Goal: Information Seeking & Learning: Learn about a topic

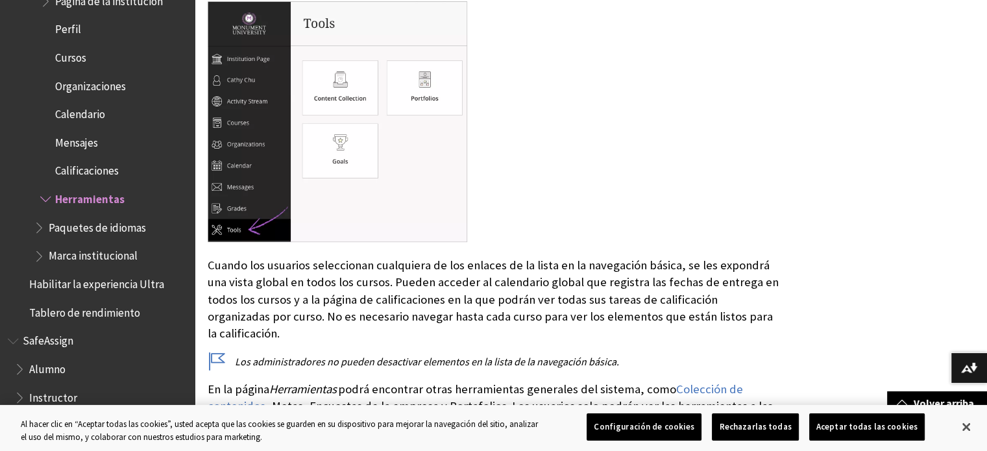
scroll to position [454, 0]
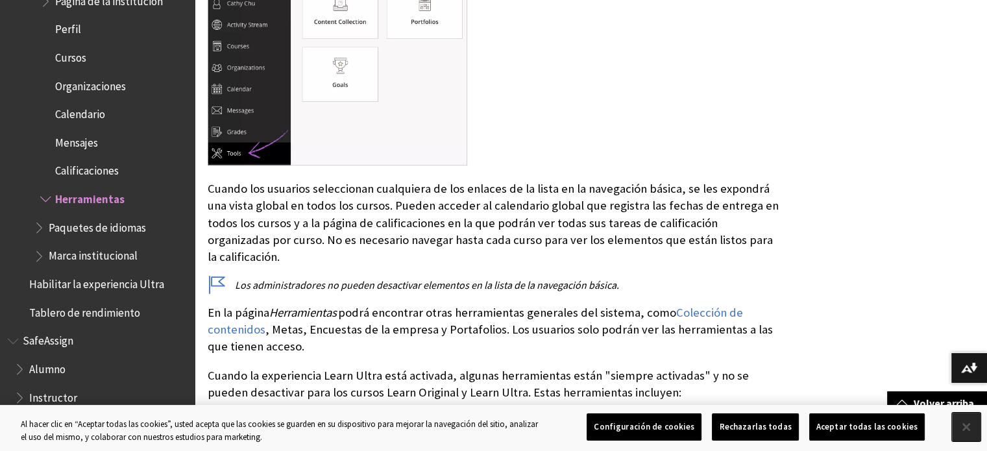
click at [959, 425] on button "Cerrar" at bounding box center [966, 427] width 29 height 29
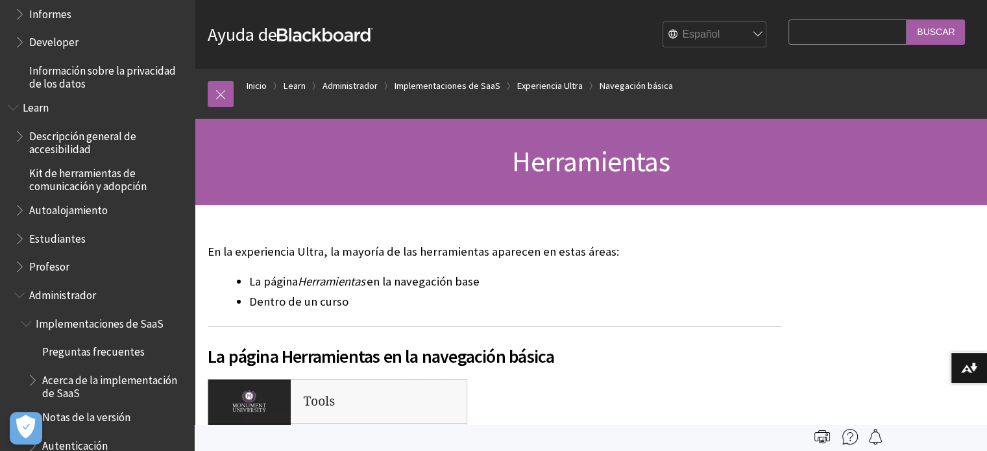
scroll to position [894, 0]
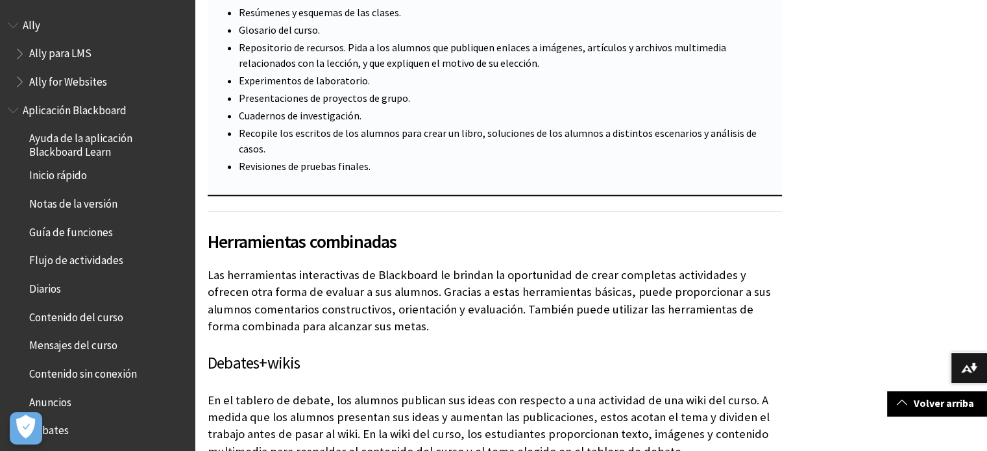
scroll to position [1428, 0]
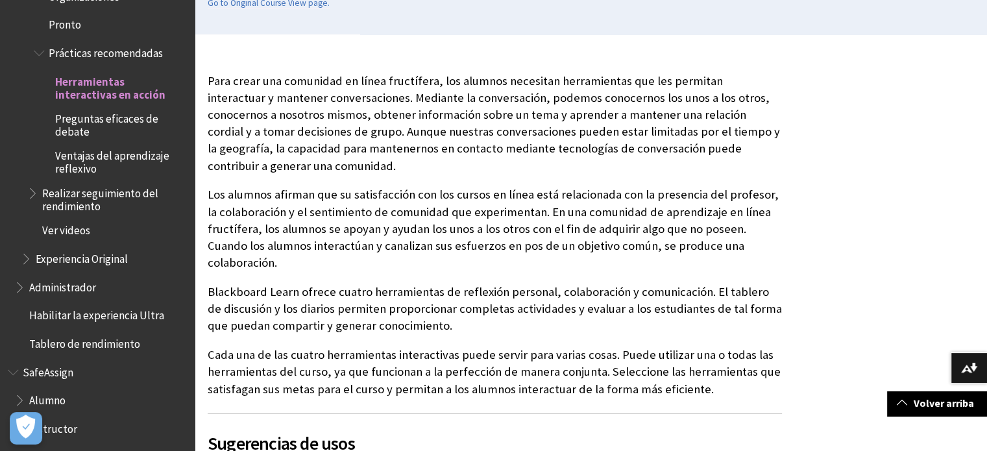
scroll to position [274, 0]
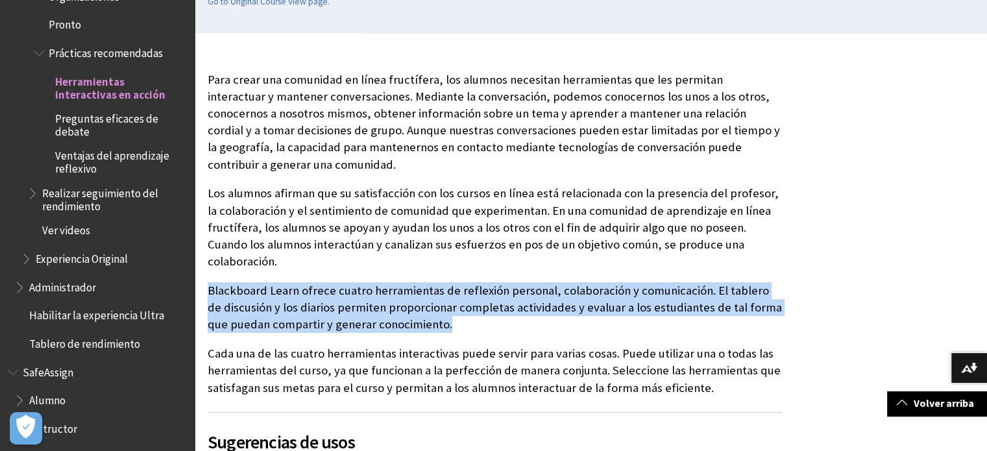
drag, startPoint x: 206, startPoint y: 269, endPoint x: 436, endPoint y: 308, distance: 232.6
copy p "Blackboard Learn ofrece cuatro herramientas de reflexión personal, colaboración…"
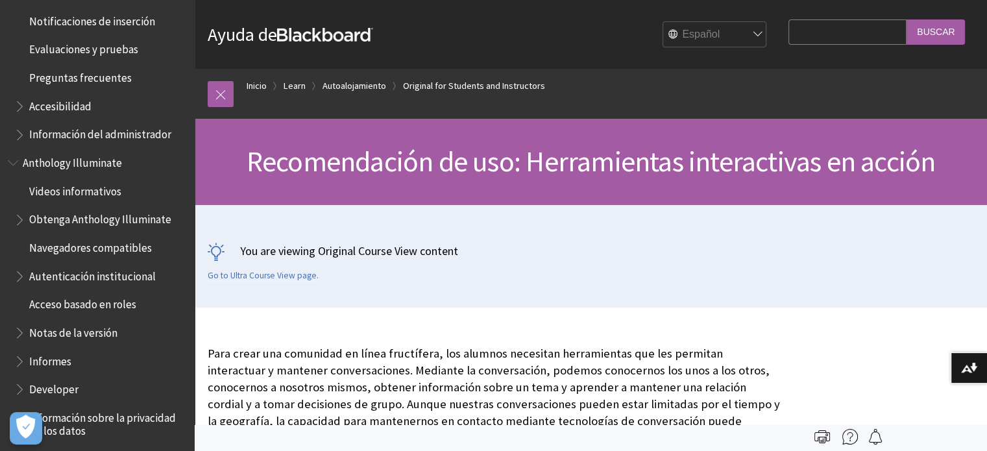
scroll to position [460, 0]
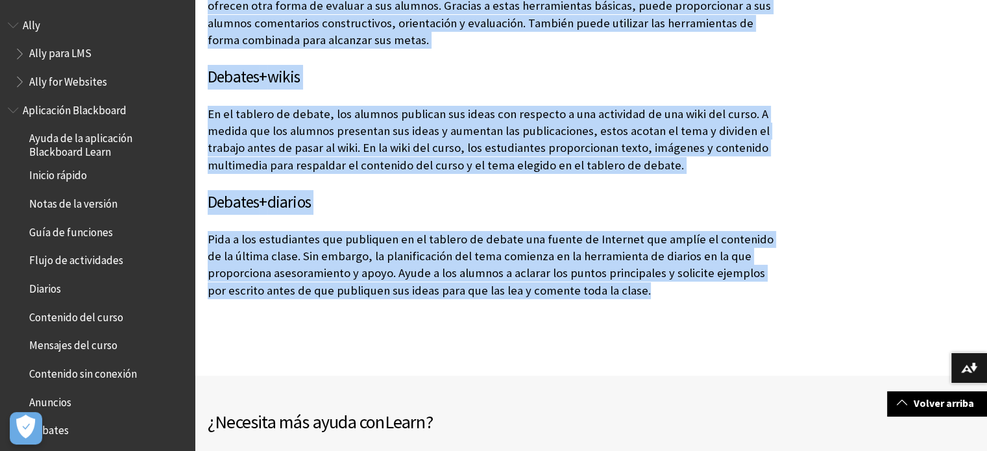
scroll to position [1688, 0]
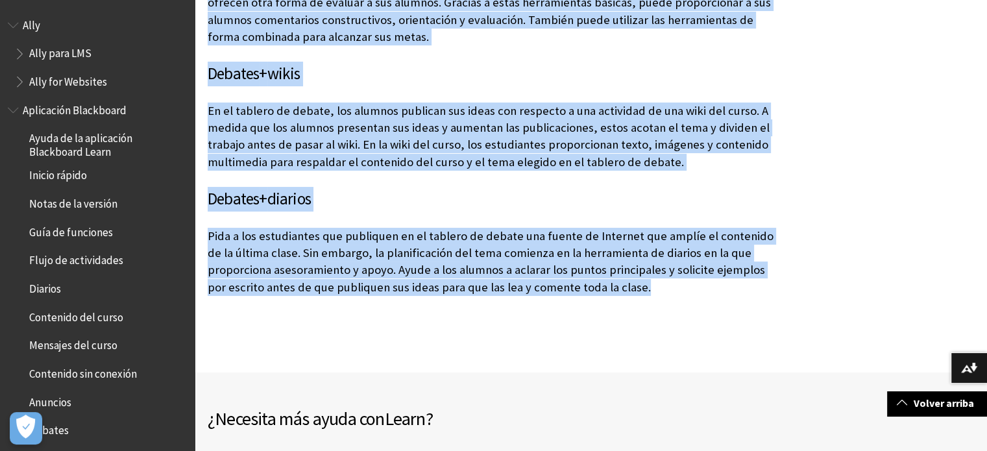
drag, startPoint x: 214, startPoint y: 175, endPoint x: 595, endPoint y: 267, distance: 391.6
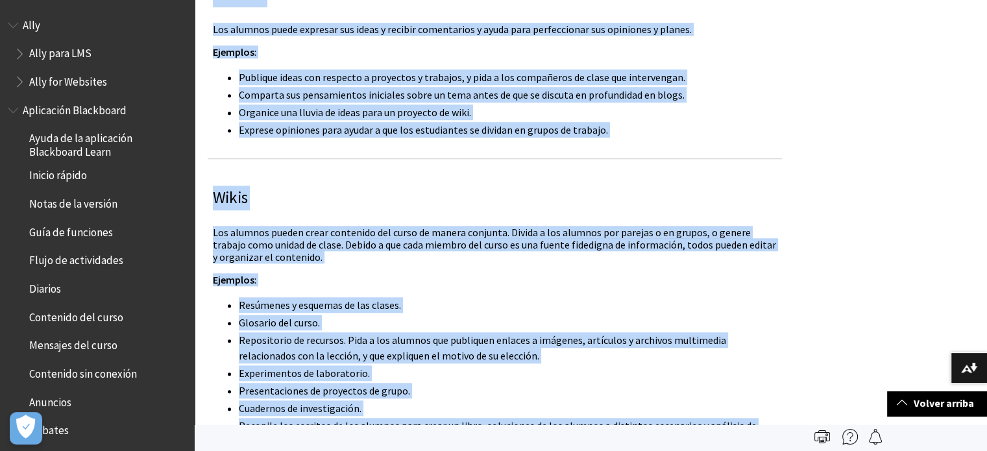
scroll to position [1104, 0]
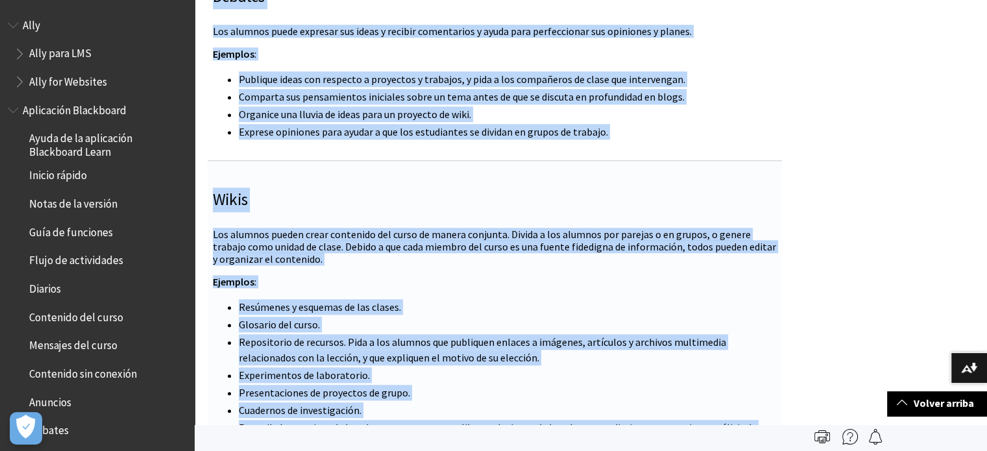
click at [474, 334] on li "Repositorio de recursos. Pida a los alumnos que publiquen enlaces a imágenes, a…" at bounding box center [508, 349] width 538 height 31
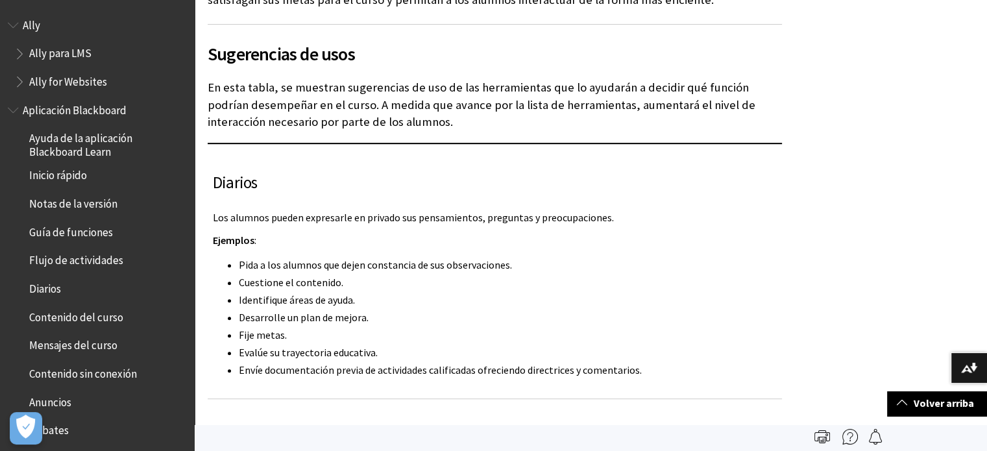
scroll to position [649, 0]
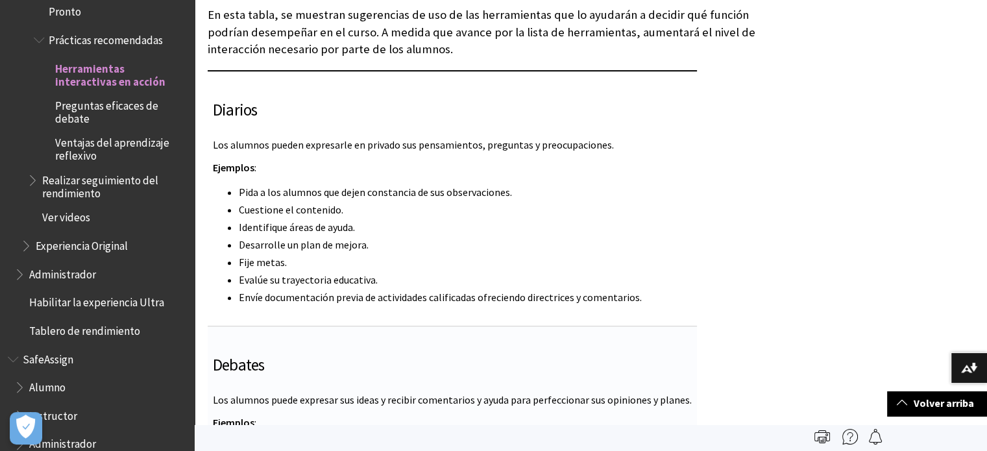
scroll to position [717, 0]
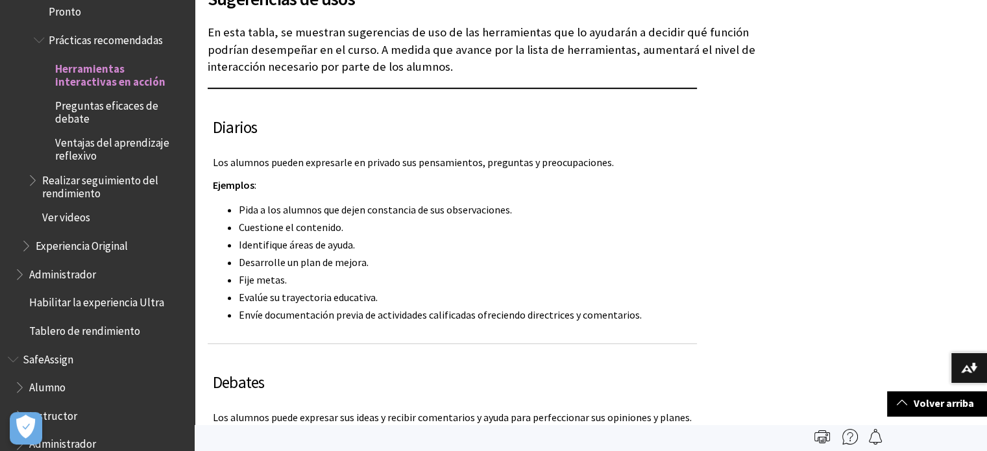
click at [70, 97] on span "Preguntas eficaces de debate" at bounding box center [120, 110] width 130 height 31
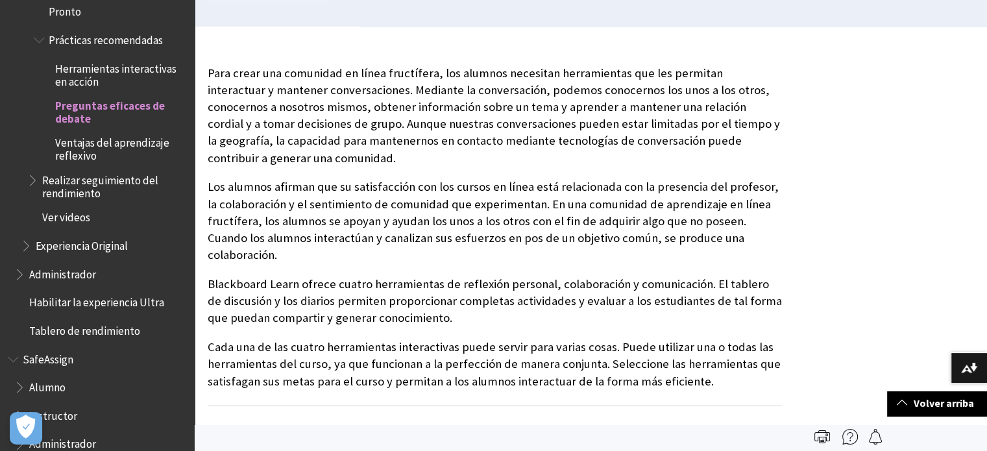
scroll to position [198, 0]
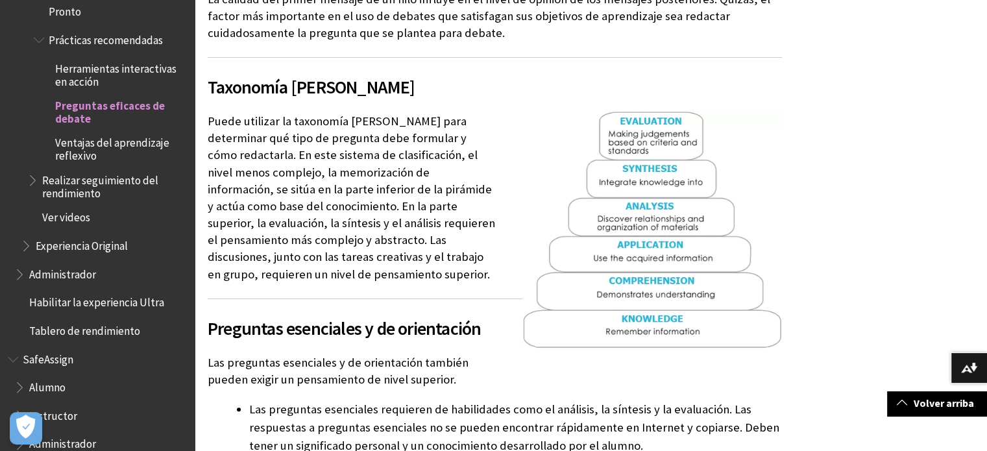
scroll to position [260, 0]
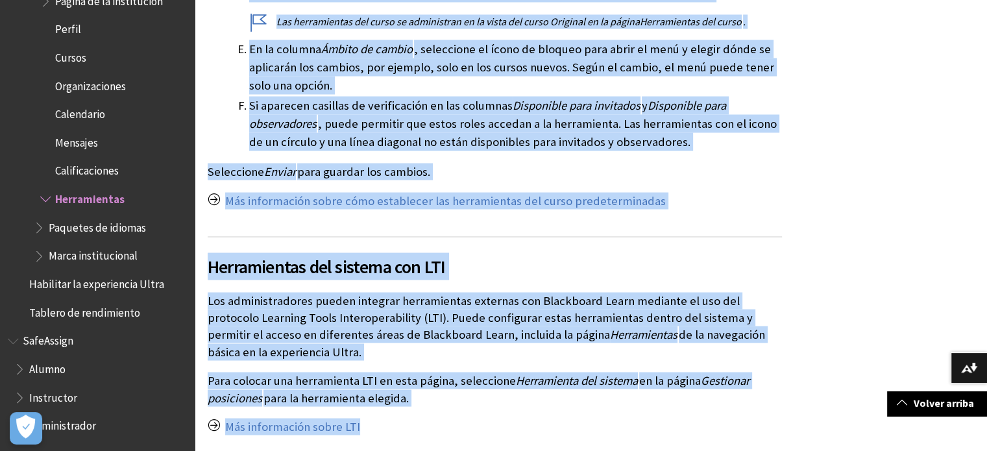
scroll to position [2698, 0]
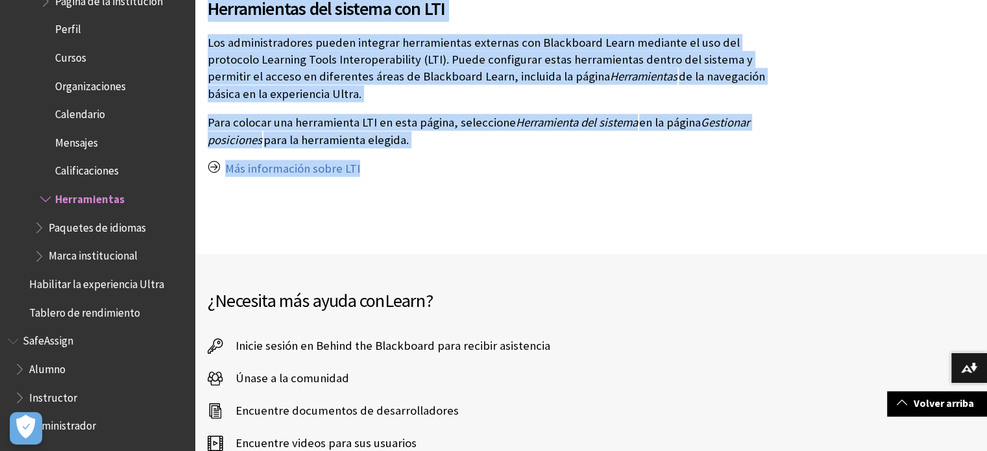
drag, startPoint x: 203, startPoint y: 125, endPoint x: 332, endPoint y: 74, distance: 138.8
copy div "En la experiencia Ultra, la mayoría de las herramientas aparecen en estas áreas…"
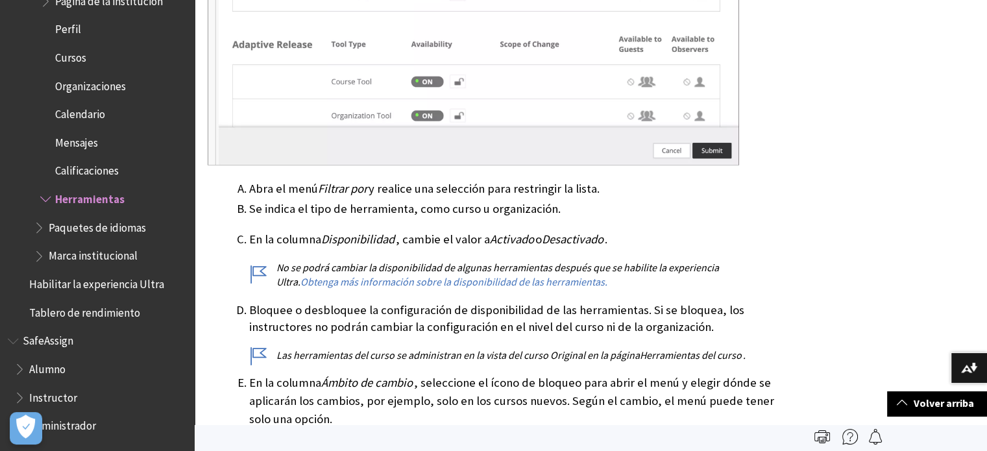
scroll to position [2049, 0]
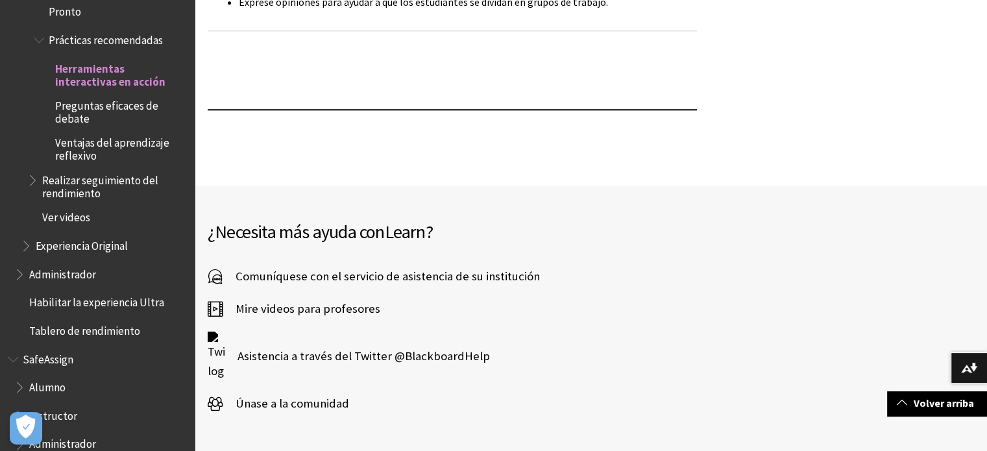
scroll to position [1237, 0]
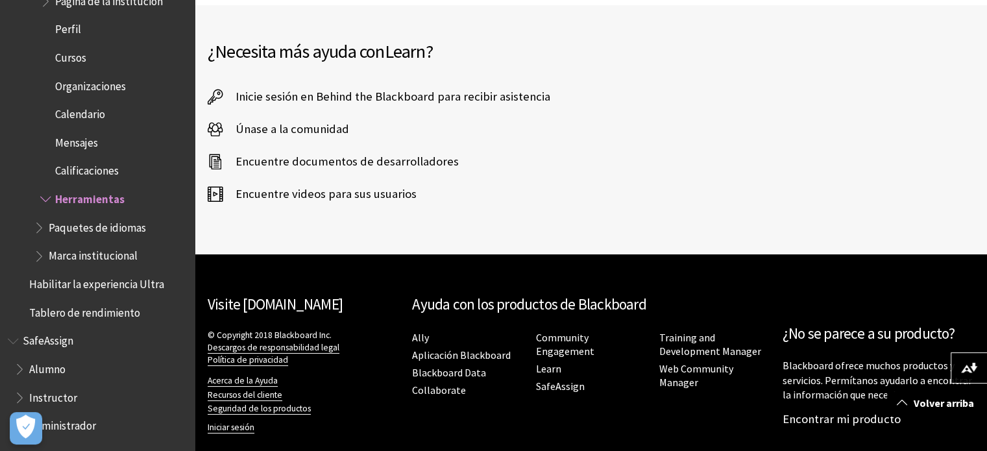
scroll to position [2948, 0]
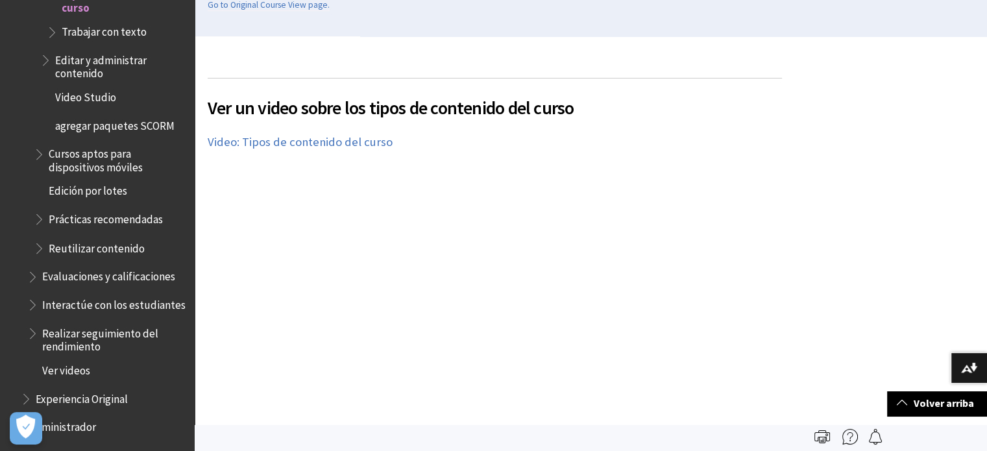
scroll to position [2252, 0]
